Goal: Information Seeking & Learning: Find specific page/section

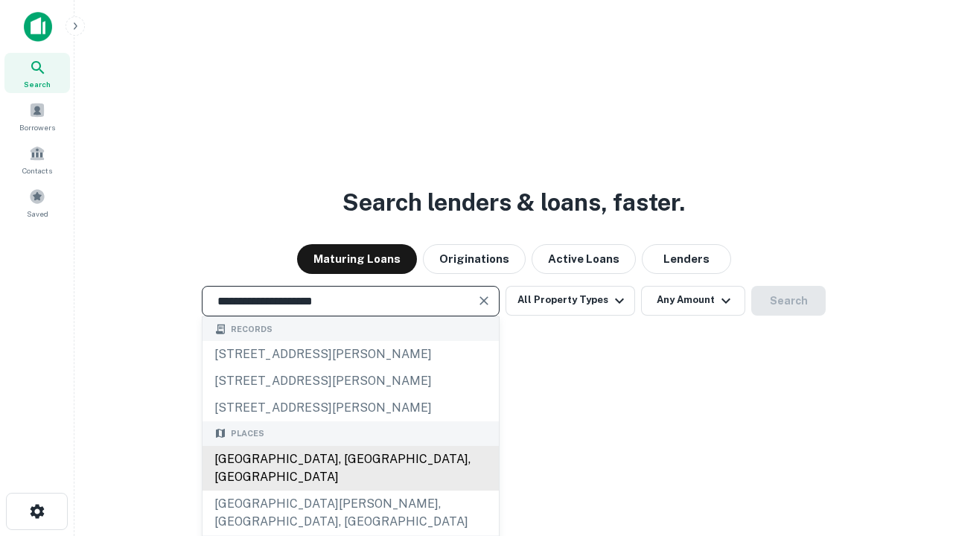
click at [350, 491] on div "[GEOGRAPHIC_DATA], [GEOGRAPHIC_DATA], [GEOGRAPHIC_DATA]" at bounding box center [351, 468] width 296 height 45
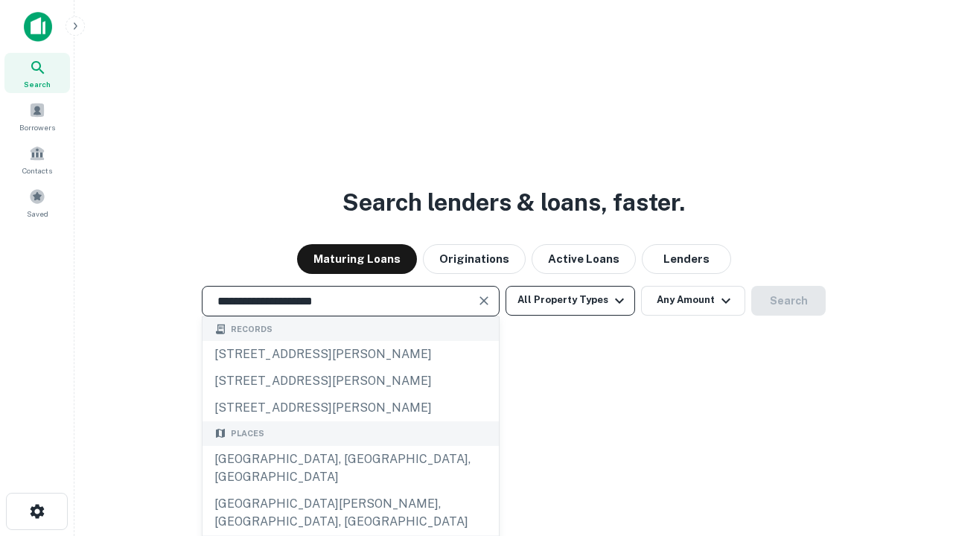
type input "**********"
click at [570, 300] on button "All Property Types" at bounding box center [571, 301] width 130 height 30
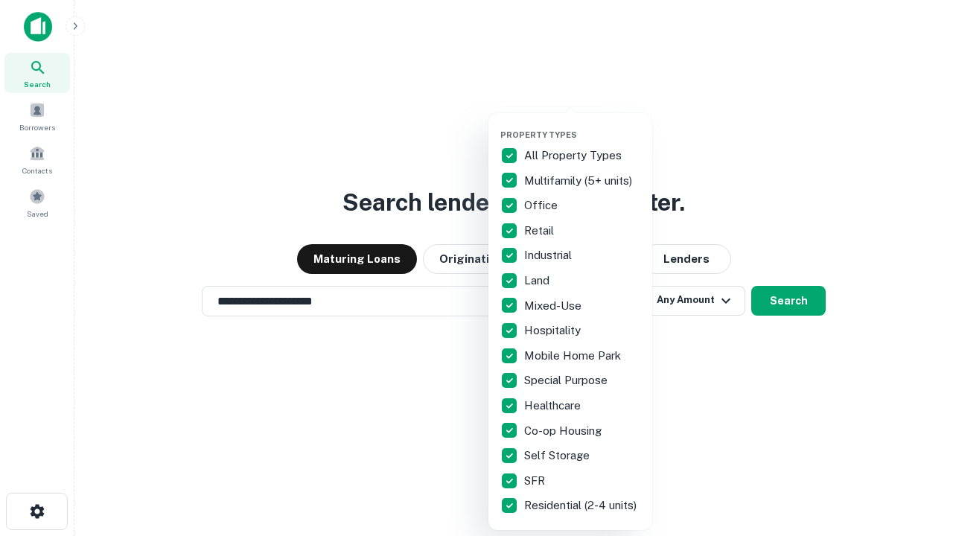
click at [582, 125] on button "button" at bounding box center [582, 125] width 164 height 1
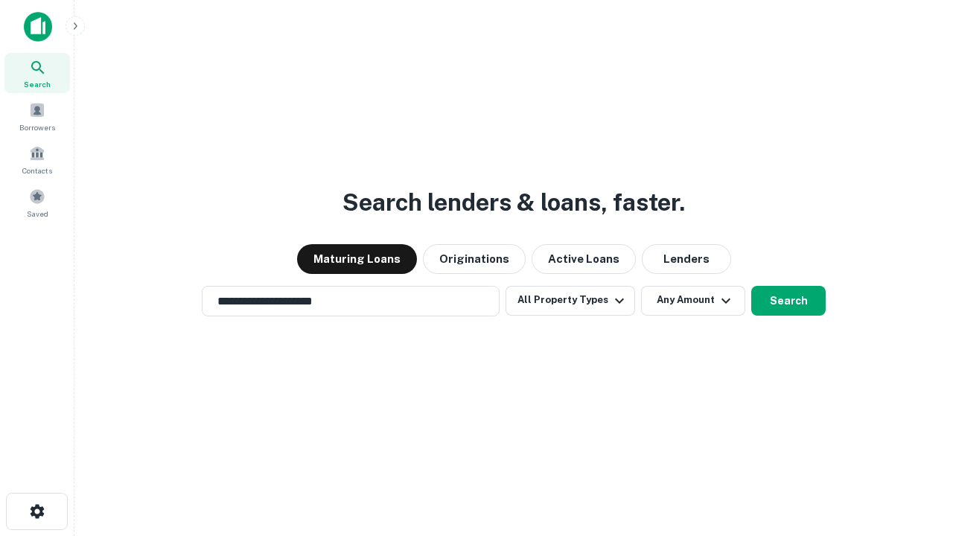
scroll to position [9, 179]
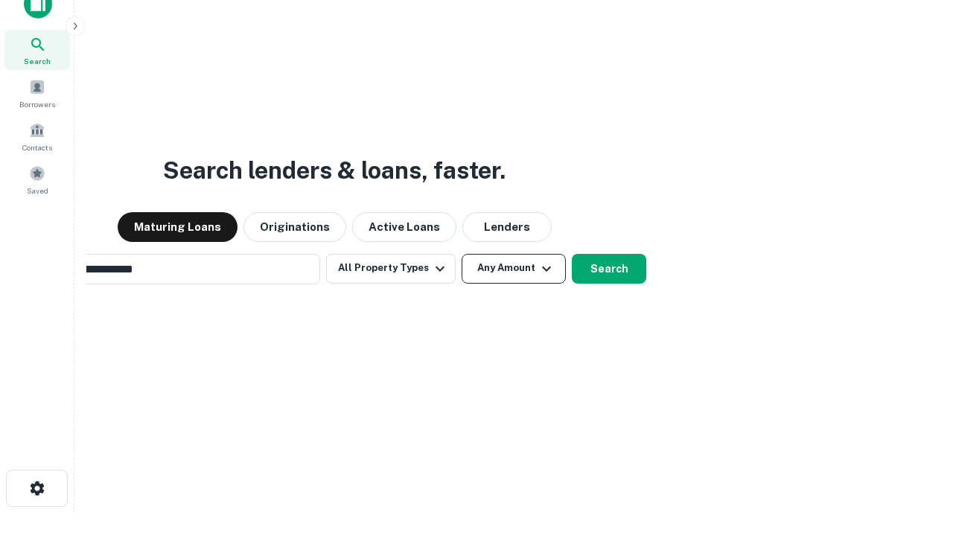
click at [462, 254] on button "Any Amount" at bounding box center [514, 269] width 104 height 30
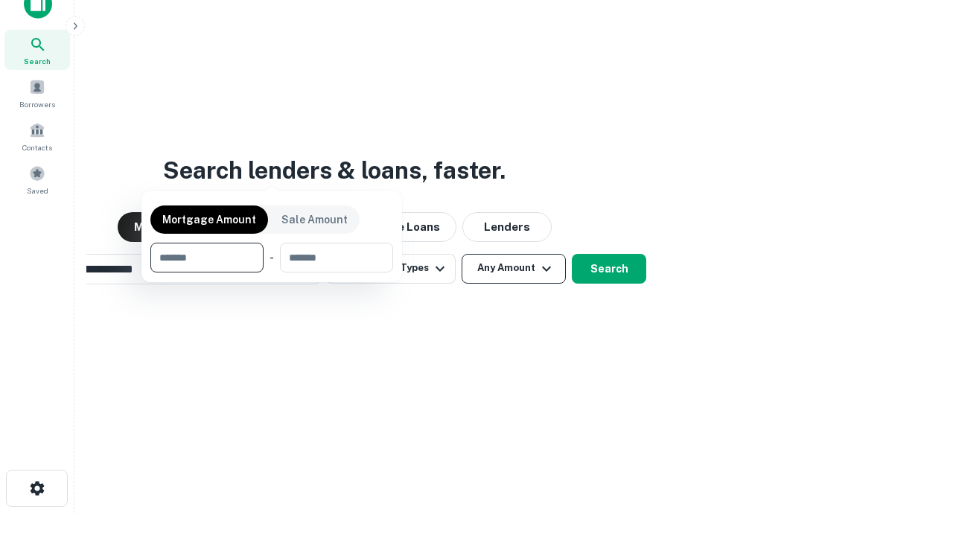
scroll to position [24, 0]
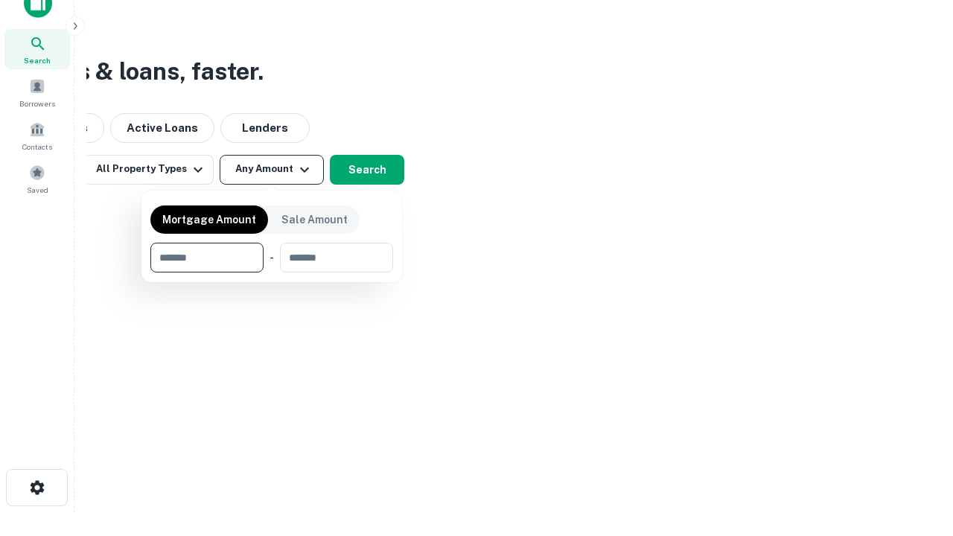
type input "*******"
click at [272, 273] on button "button" at bounding box center [271, 273] width 243 height 1
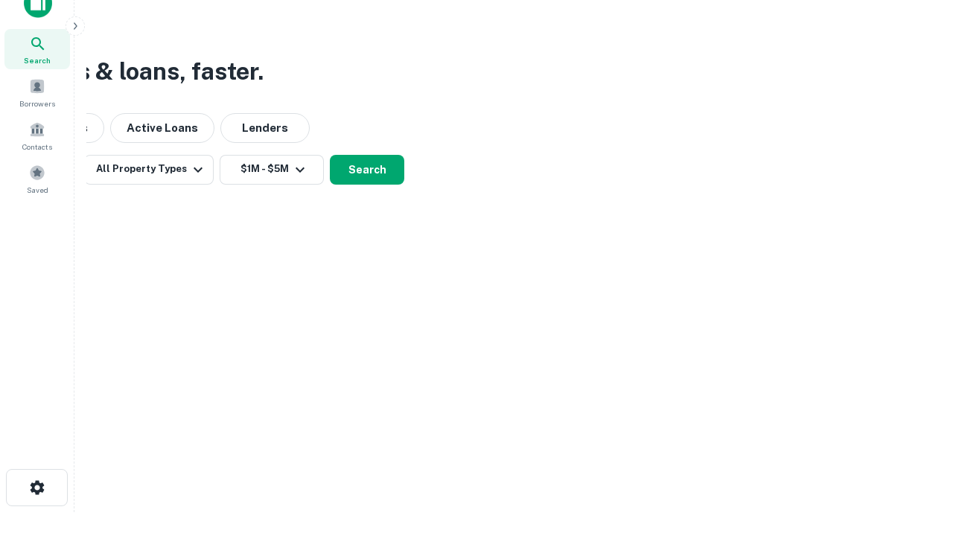
scroll to position [9, 275]
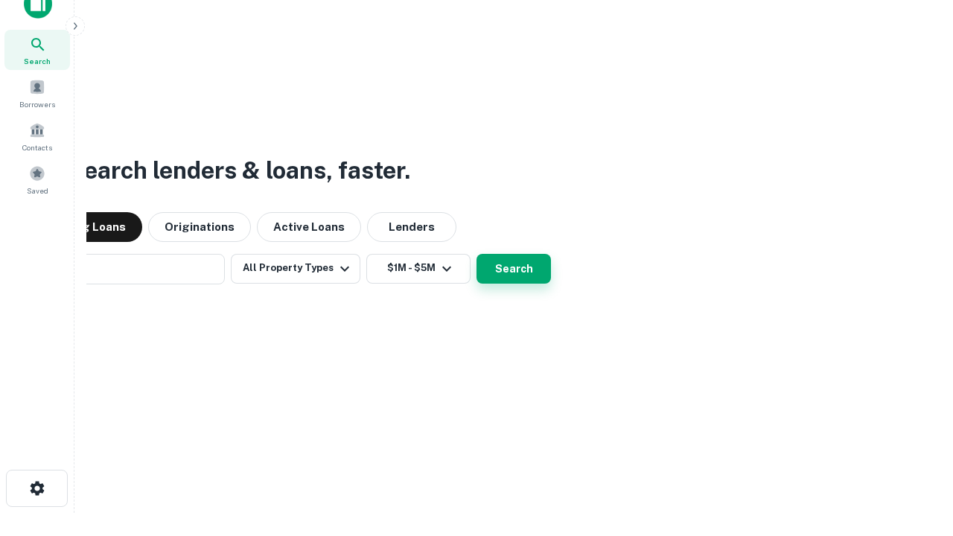
click at [477, 254] on button "Search" at bounding box center [514, 269] width 74 height 30
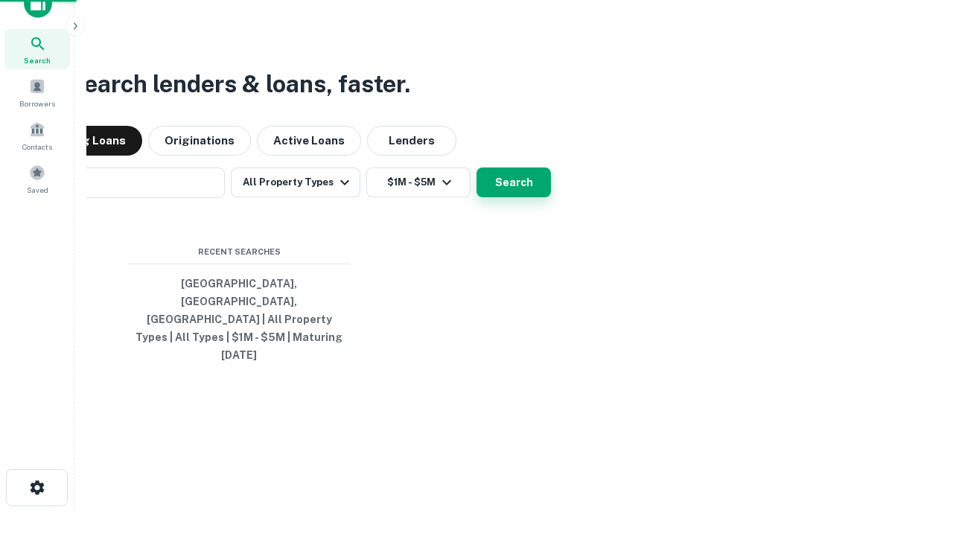
scroll to position [39, 421]
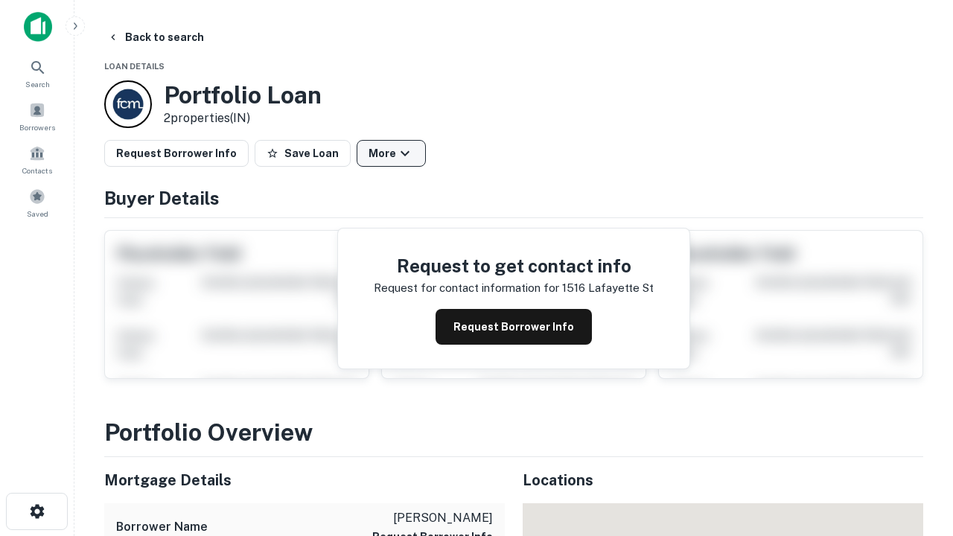
click at [391, 153] on button "More" at bounding box center [391, 153] width 69 height 27
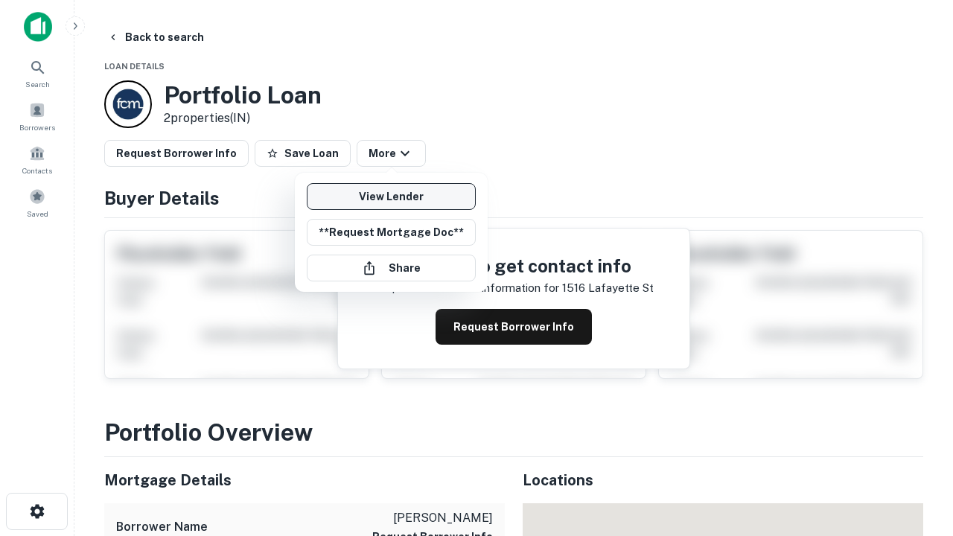
click at [391, 197] on link "View Lender" at bounding box center [391, 196] width 169 height 27
